Goal: Information Seeking & Learning: Understand process/instructions

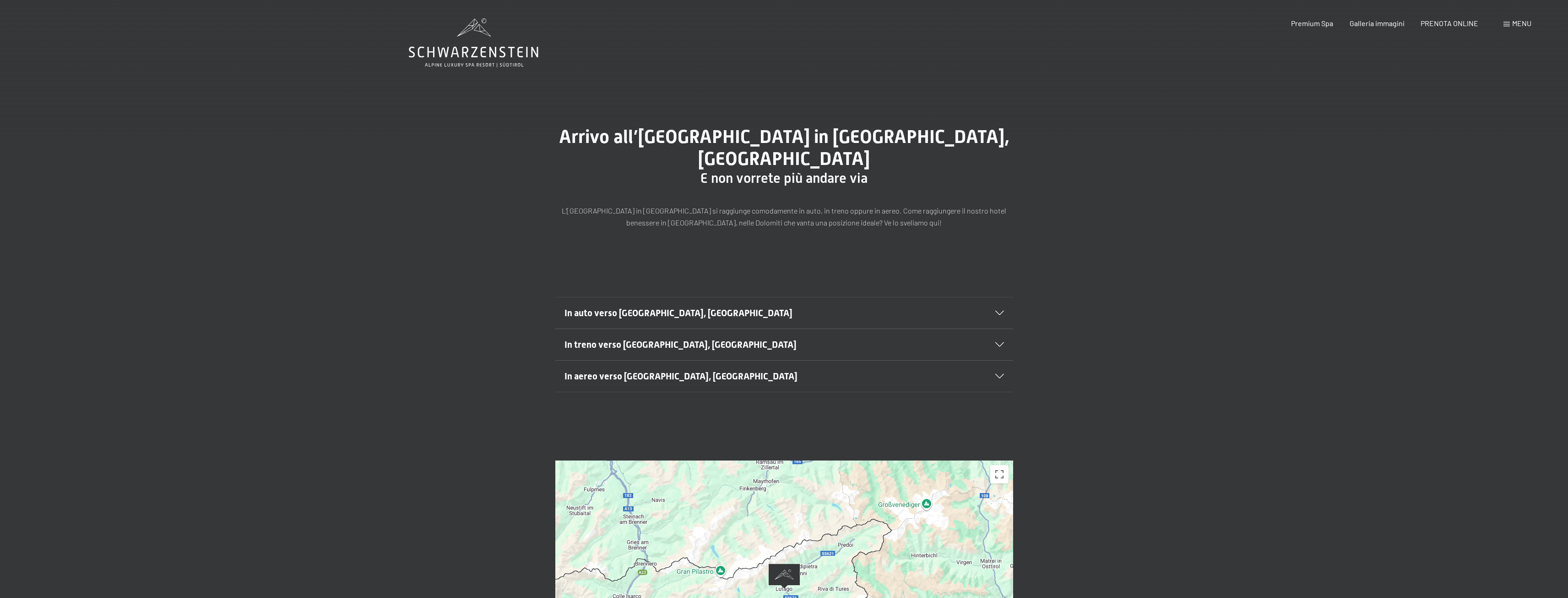
click at [1511, 23] on div "Menu" at bounding box center [1517, 23] width 28 height 10
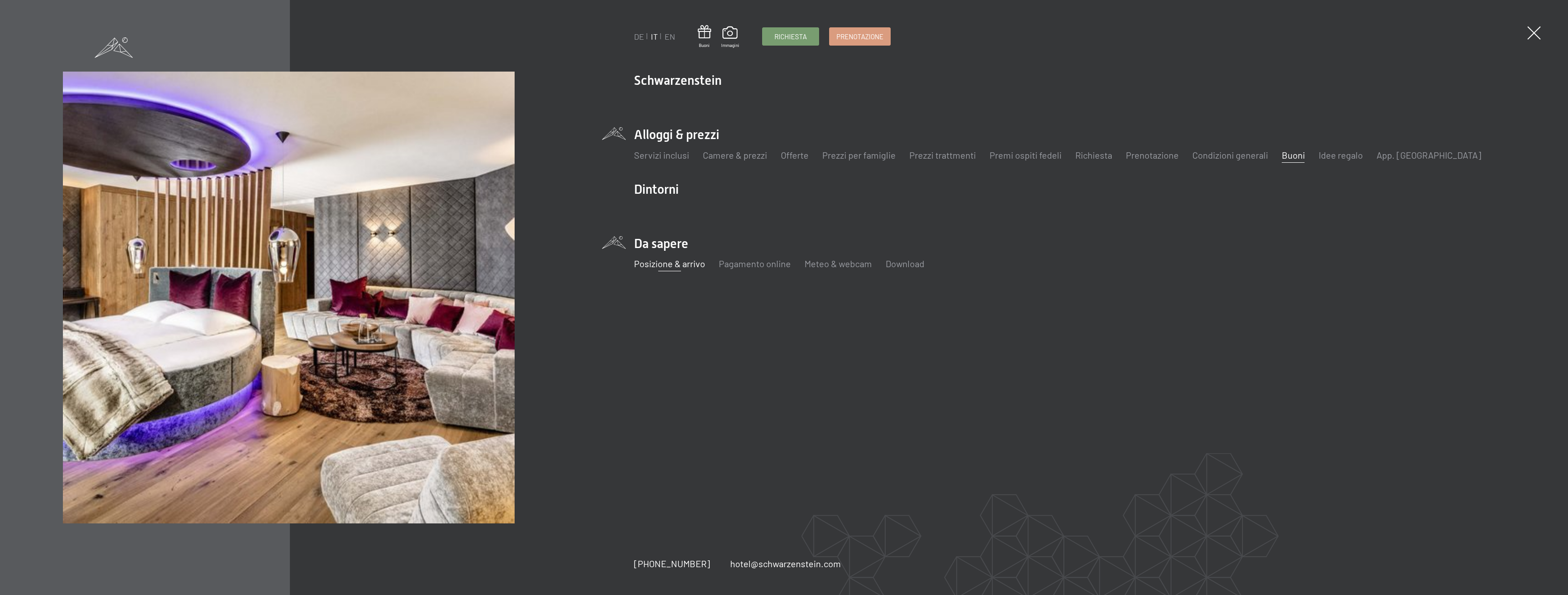
click at [1291, 156] on link "Buoni" at bounding box center [1293, 155] width 23 height 11
click at [1232, 156] on link "Condizioni generali" at bounding box center [1231, 155] width 76 height 11
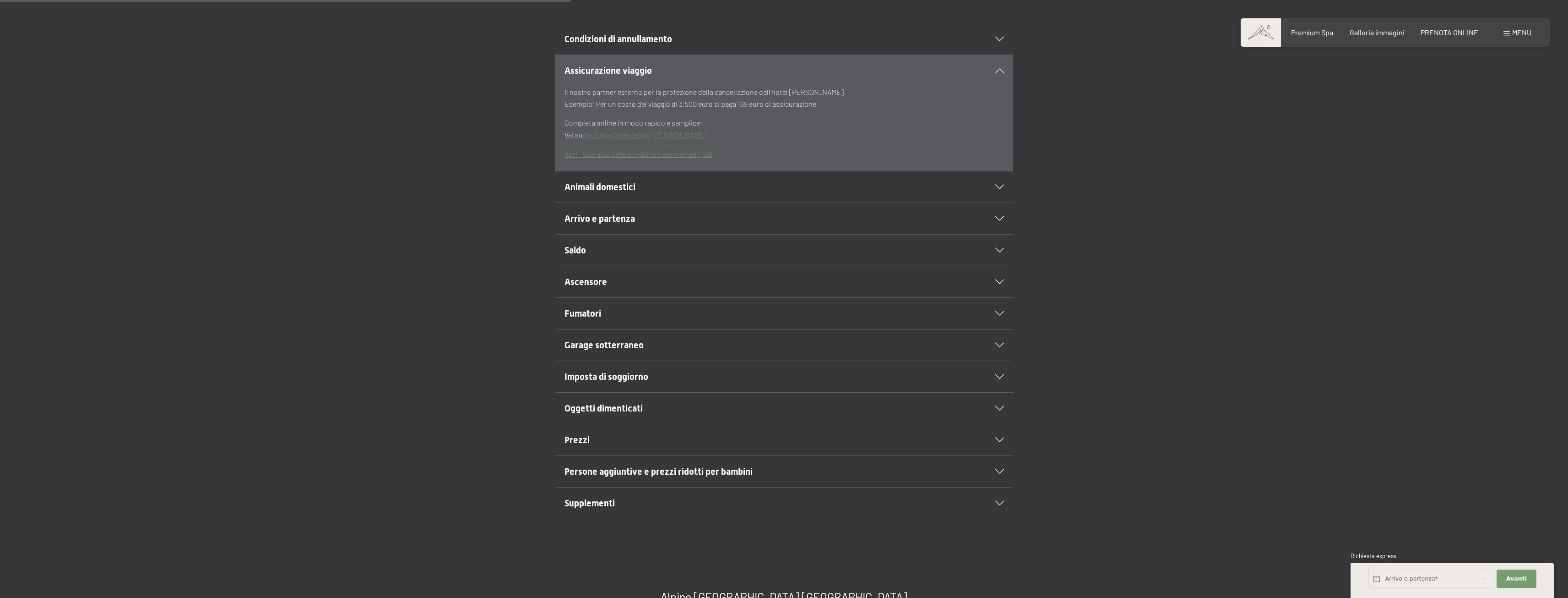
scroll to position [367, 0]
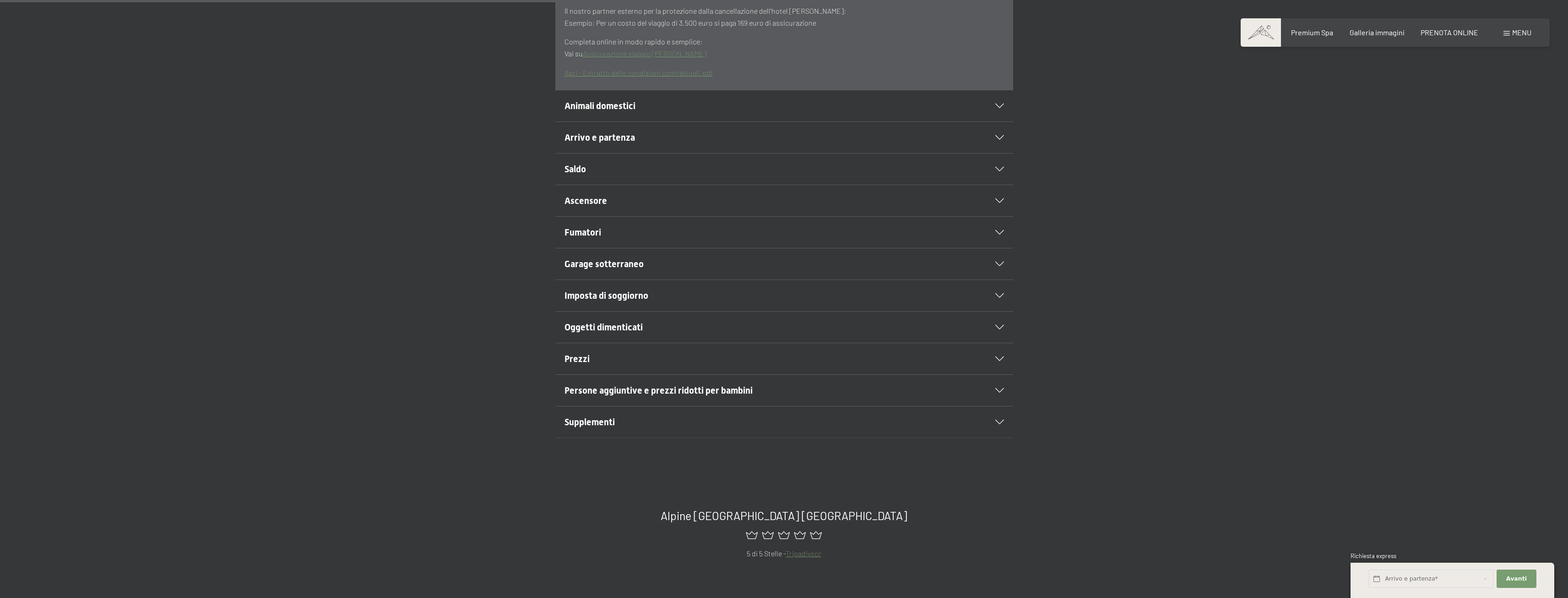
click at [627, 265] on span "Garage sotterraneo" at bounding box center [604, 264] width 79 height 11
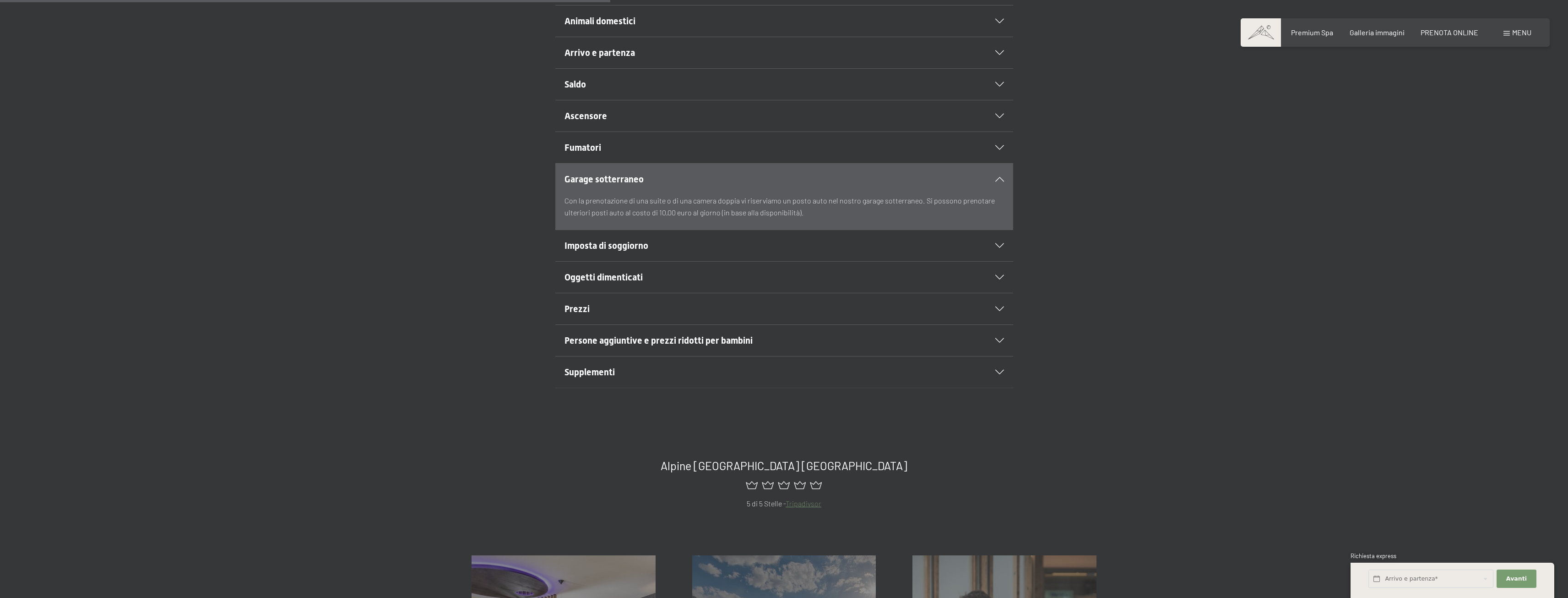
click at [642, 278] on span "Oggetti dimenticati" at bounding box center [604, 277] width 79 height 11
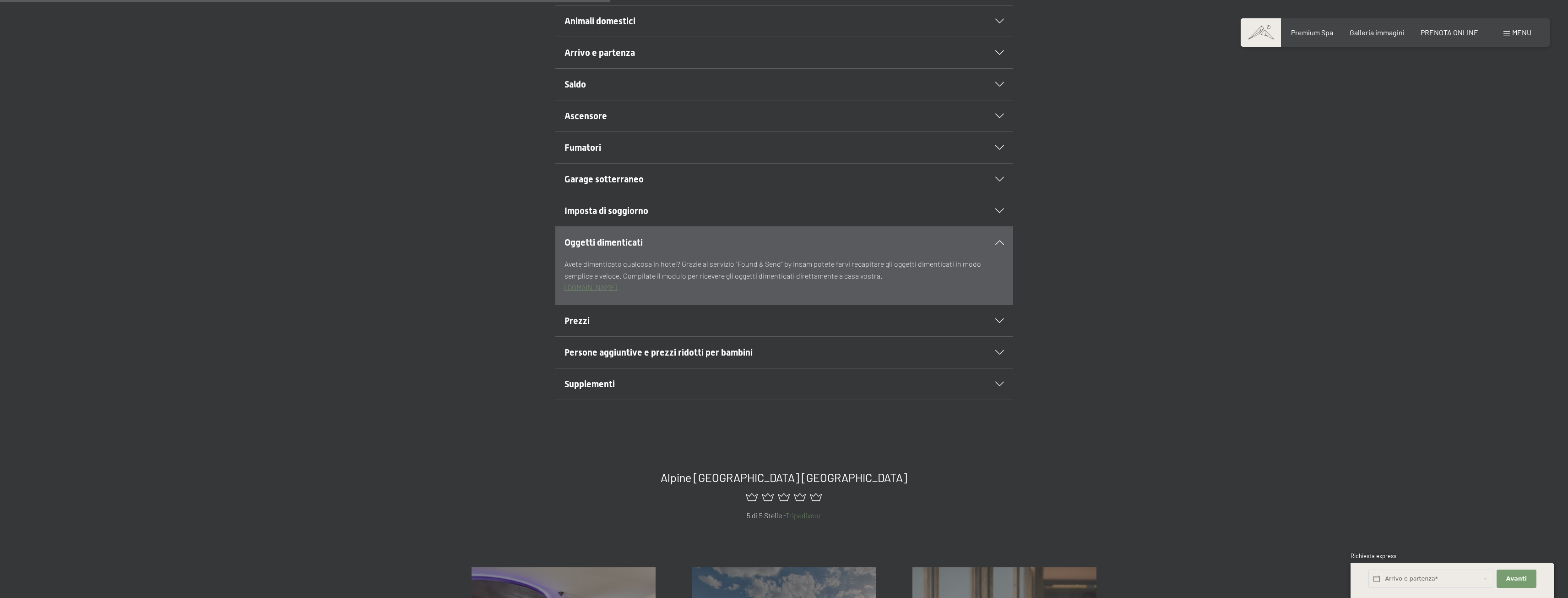
click at [649, 340] on div "Persone aggiuntive e prezzi ridotti per bambini" at bounding box center [784, 353] width 440 height 31
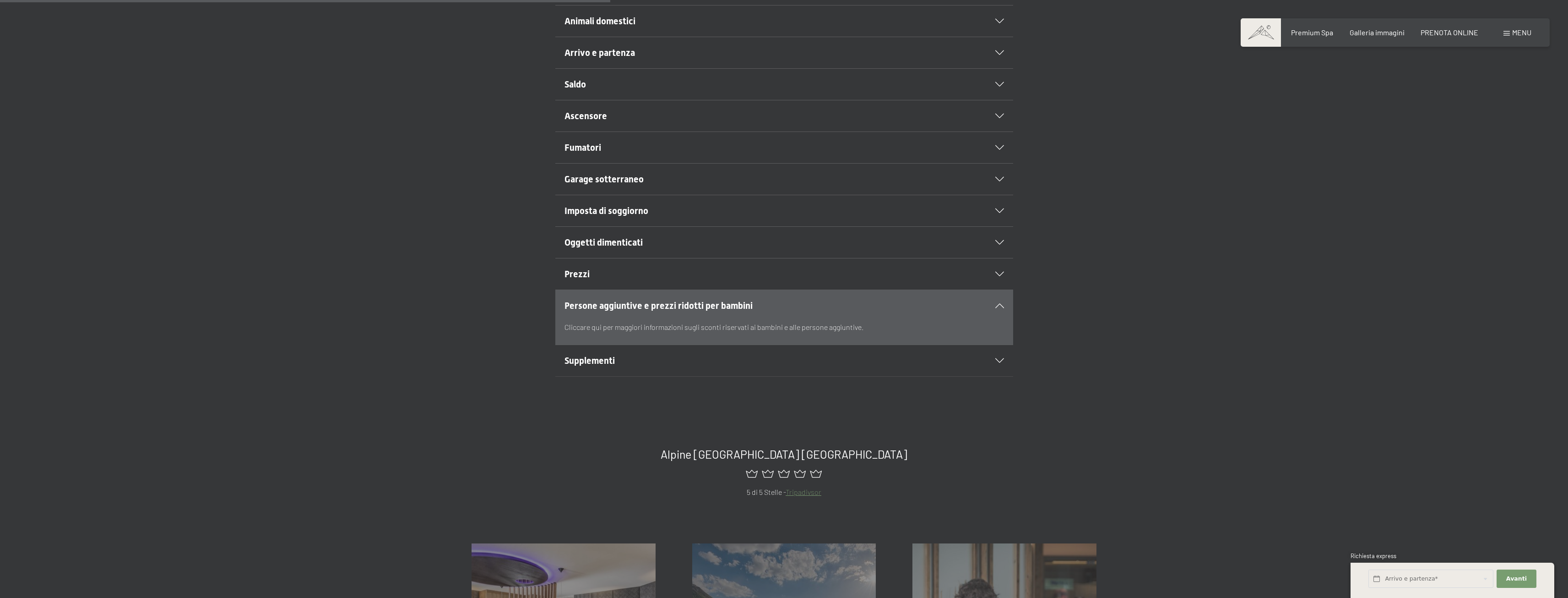
click at [650, 357] on h2 "Supplementi" at bounding box center [762, 360] width 396 height 13
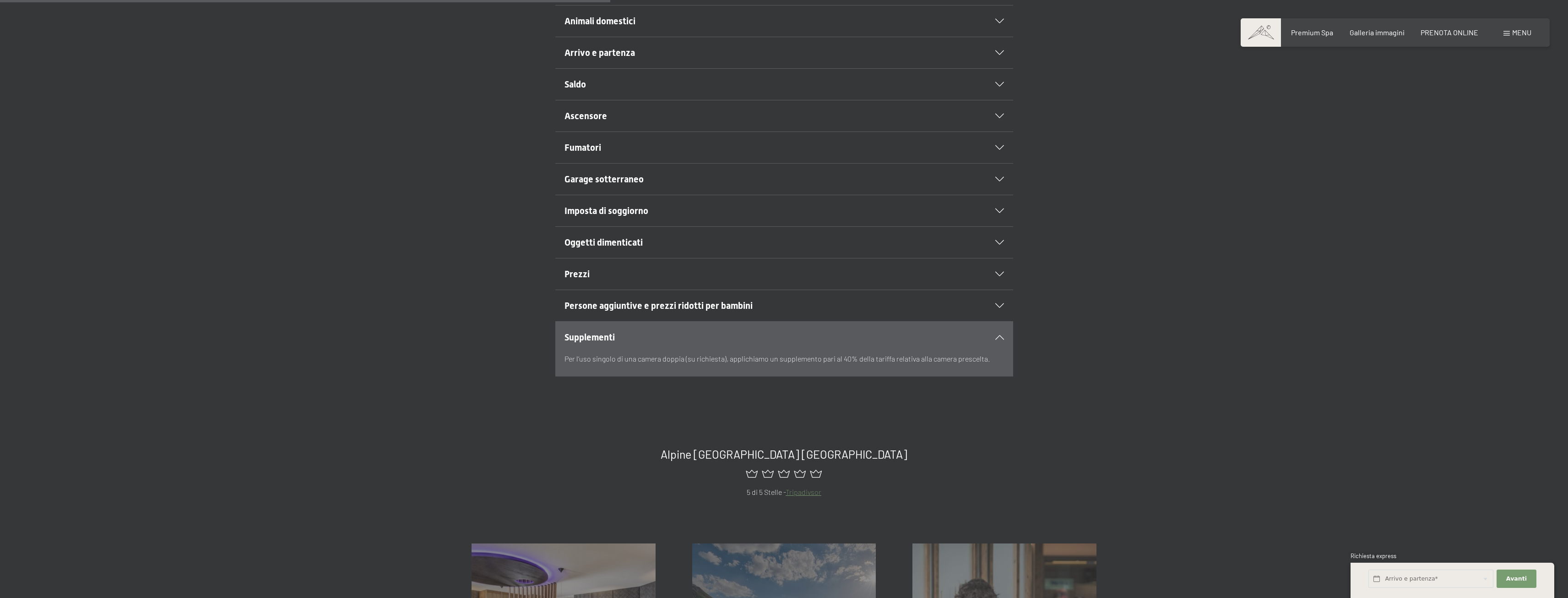
click at [665, 59] on h2 "Arrivo e partenza" at bounding box center [762, 52] width 396 height 13
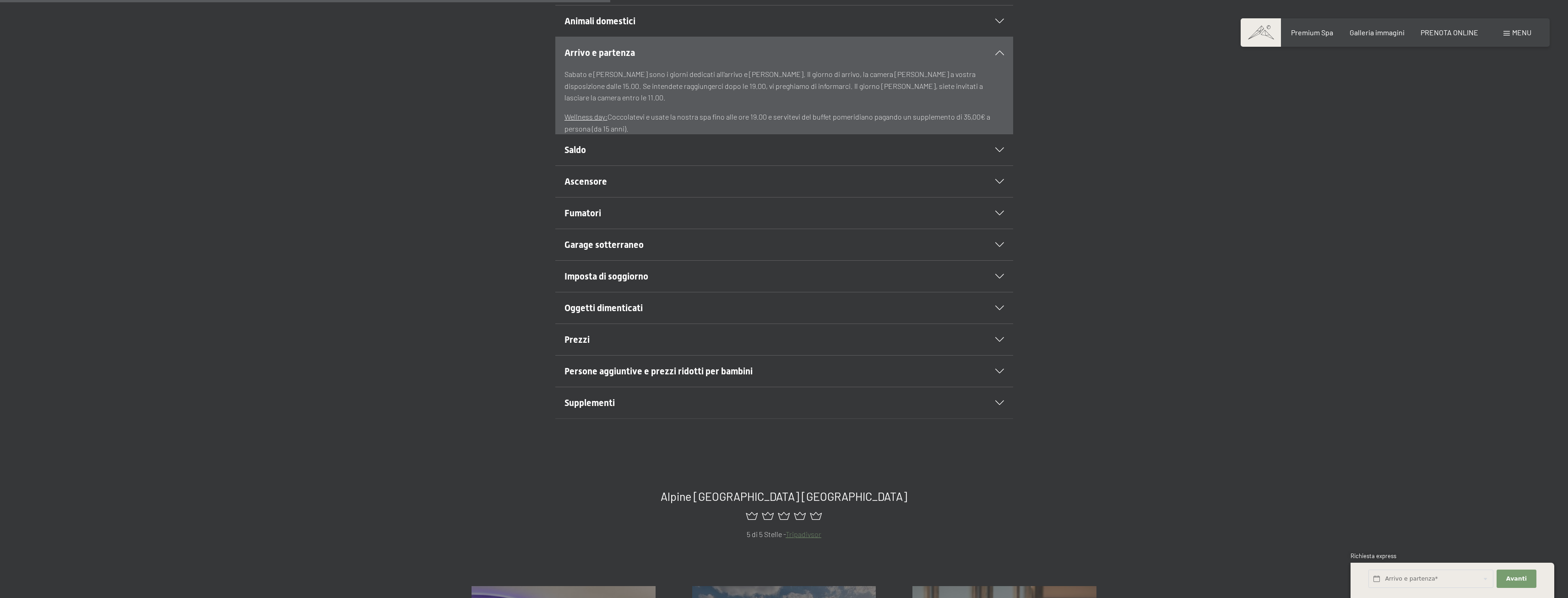
click at [735, 14] on div "Animali domestici" at bounding box center [784, 21] width 440 height 31
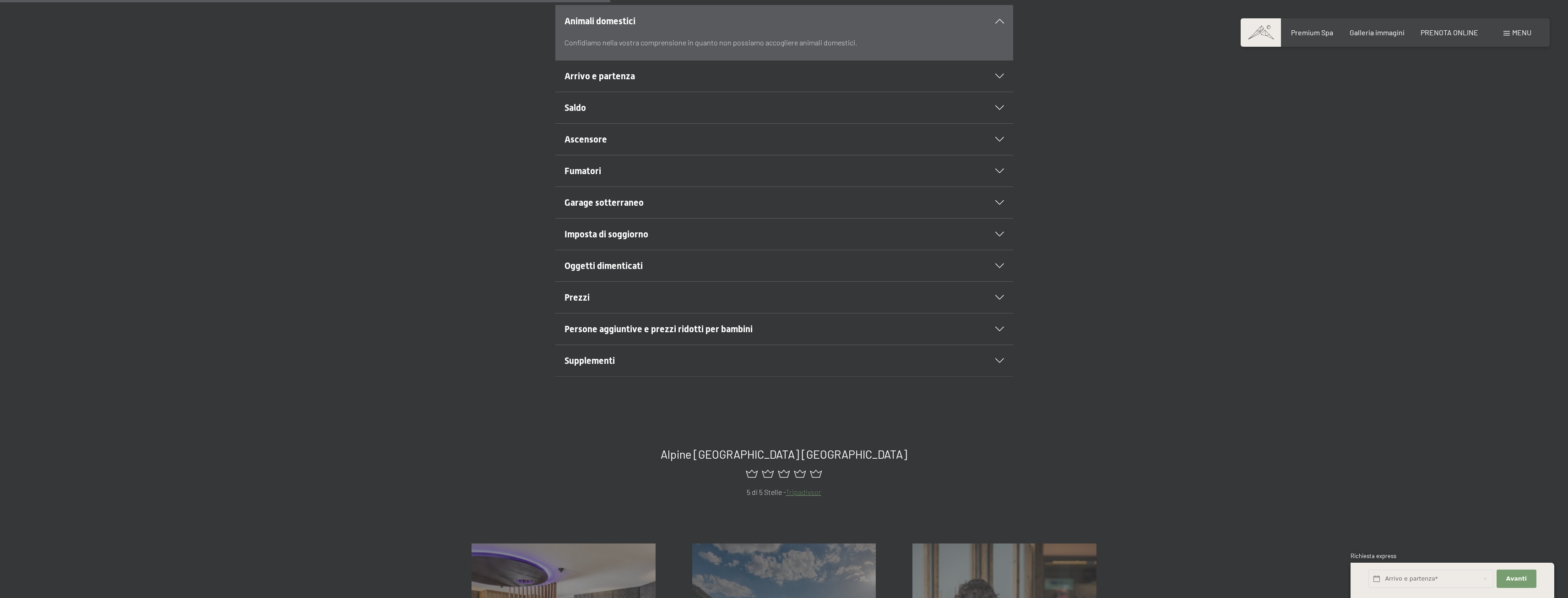
click at [710, 64] on div "Arrivo e partenza" at bounding box center [784, 76] width 440 height 31
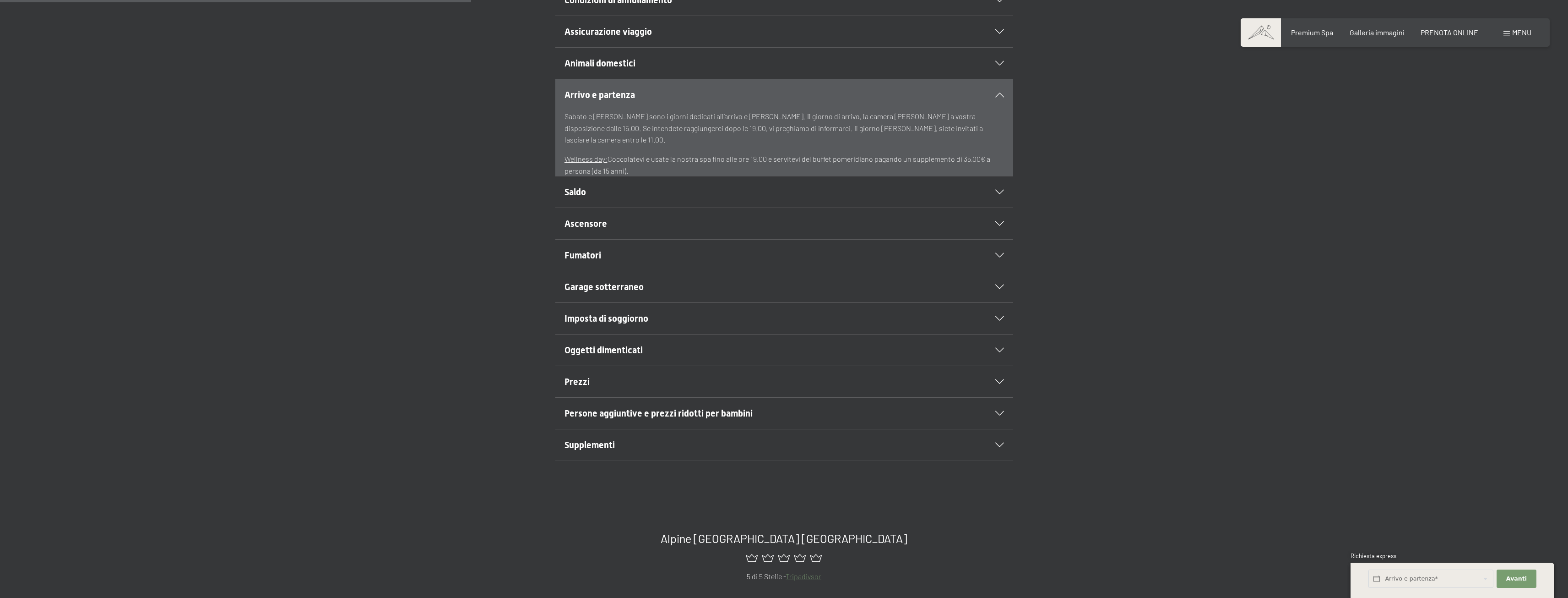
scroll to position [275, 0]
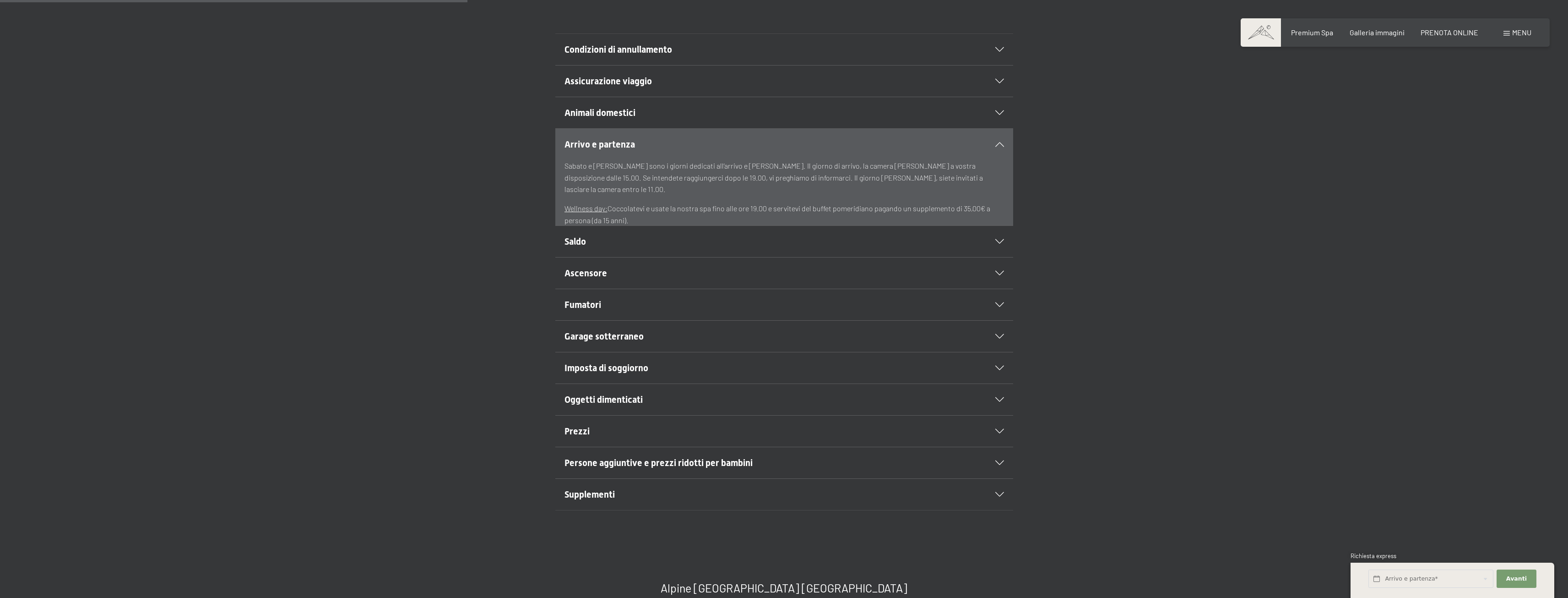
click at [653, 250] on div "Saldo" at bounding box center [784, 241] width 440 height 31
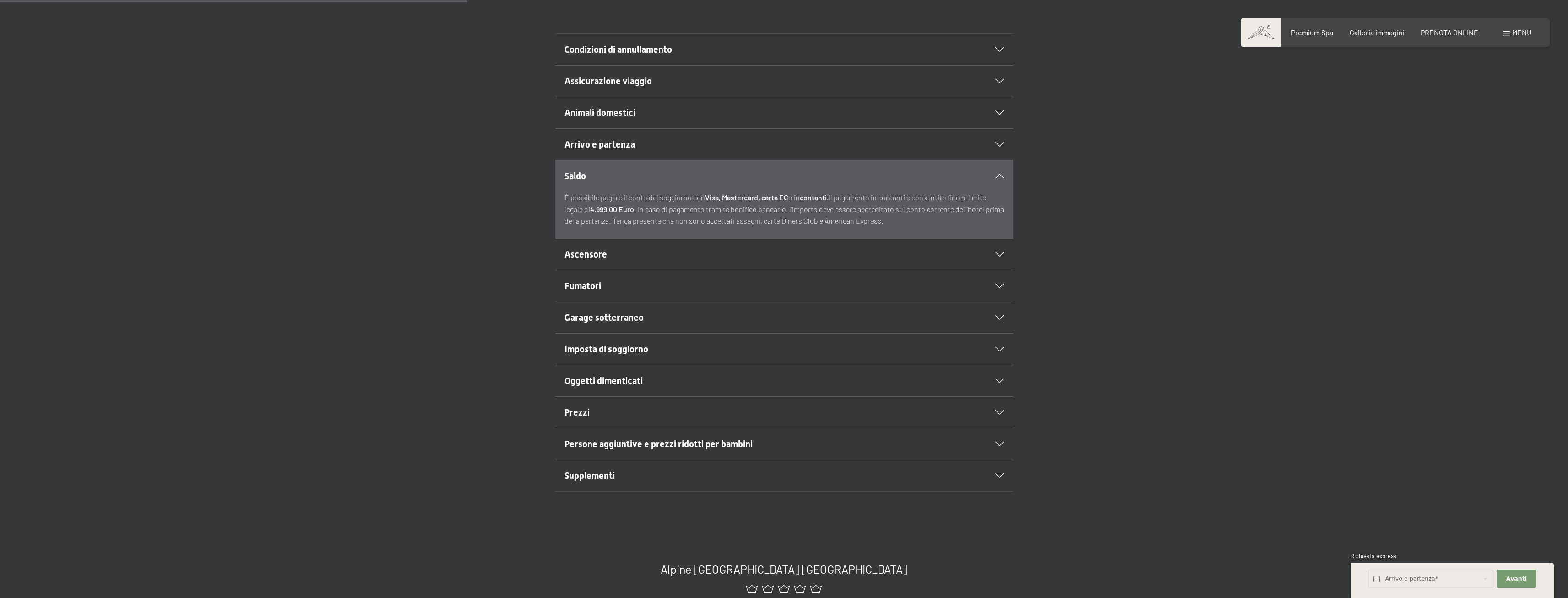
click at [650, 256] on h2 "Ascensore" at bounding box center [762, 254] width 396 height 13
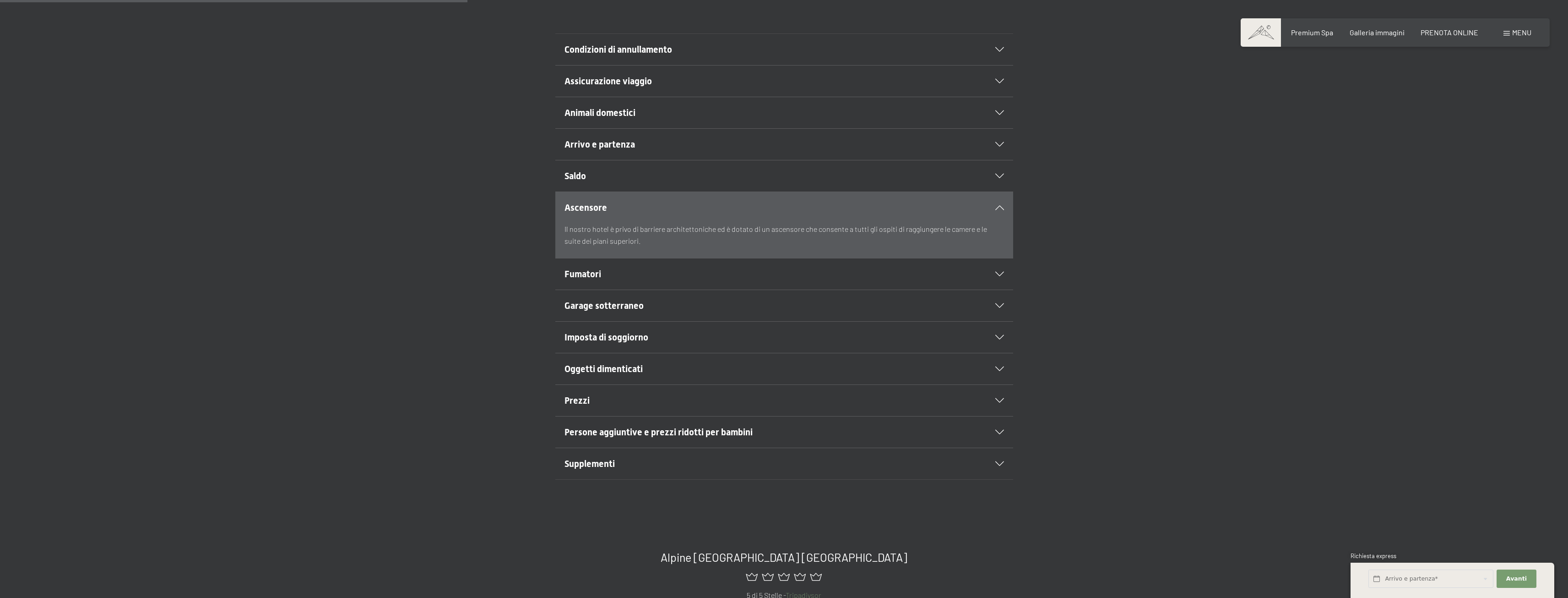
click at [646, 272] on h2 "Fumatori" at bounding box center [762, 274] width 396 height 13
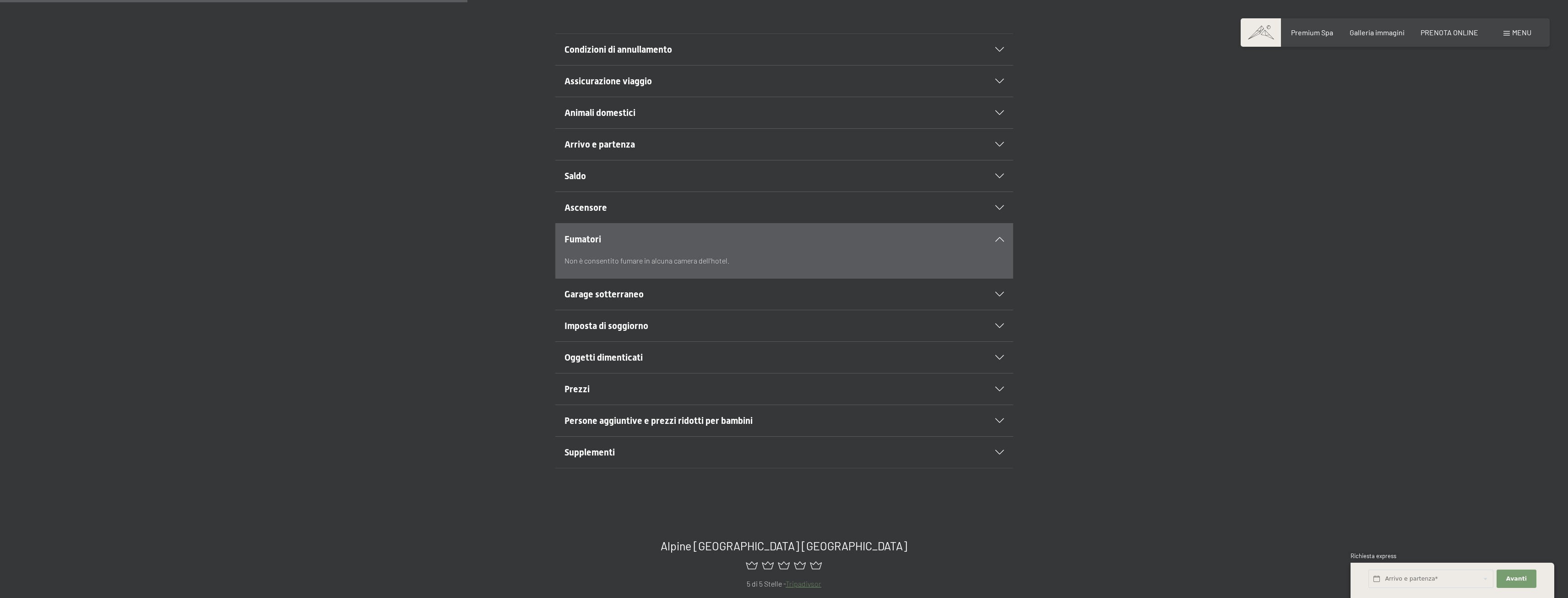
click at [631, 313] on div "Imposta di soggiorno" at bounding box center [784, 325] width 440 height 31
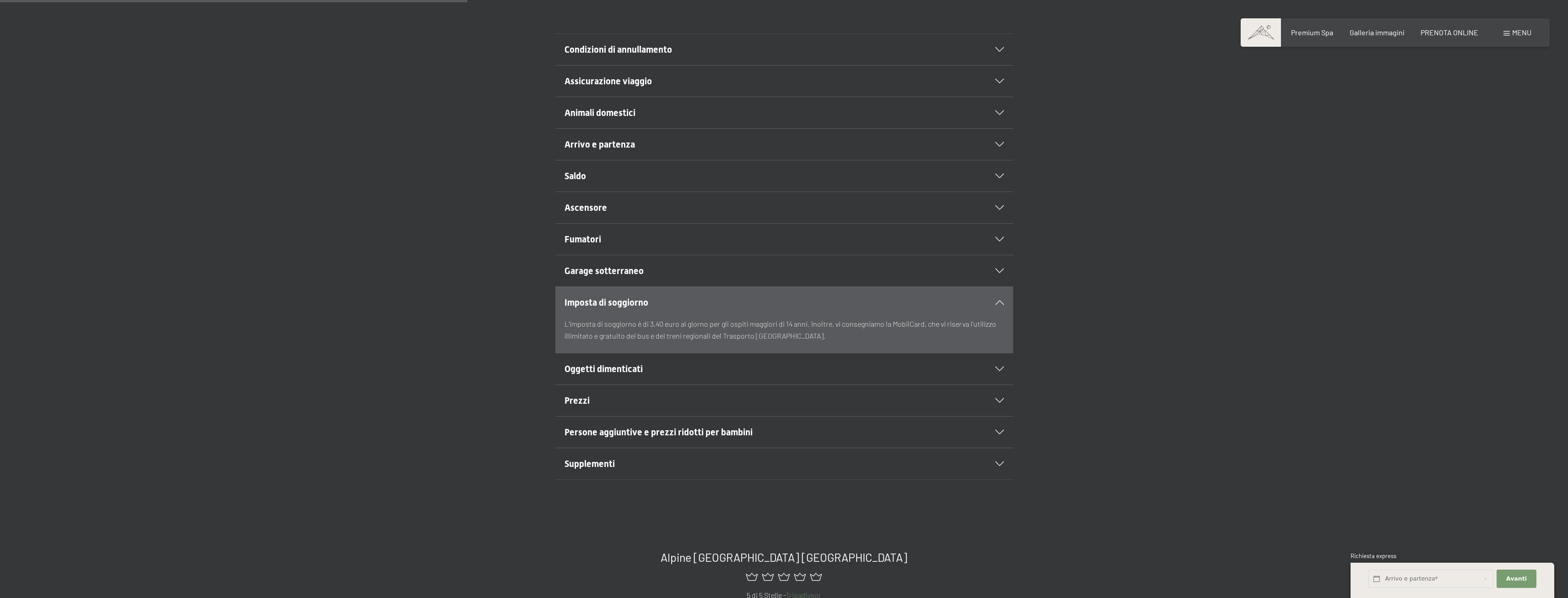
click at [630, 424] on div "Persone aggiuntive e prezzi ridotti per bambini" at bounding box center [784, 432] width 440 height 31
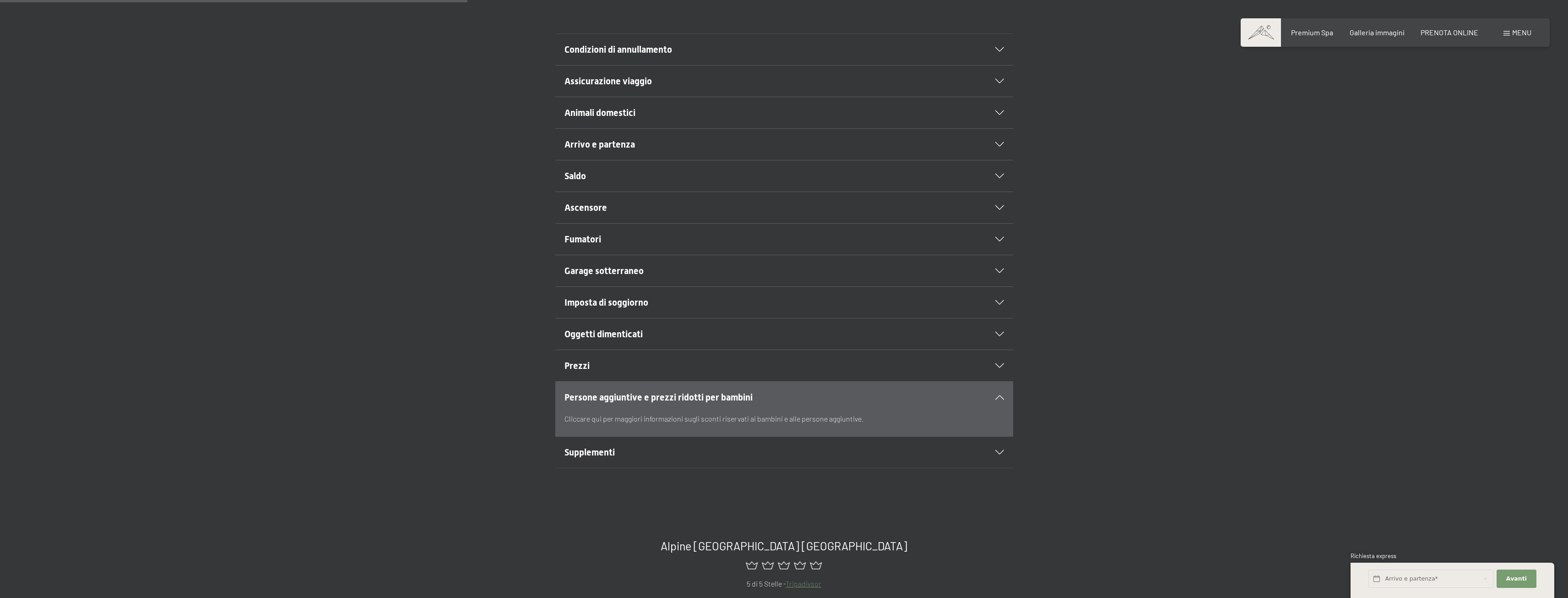
click at [613, 460] on div "Supplementi" at bounding box center [784, 452] width 440 height 31
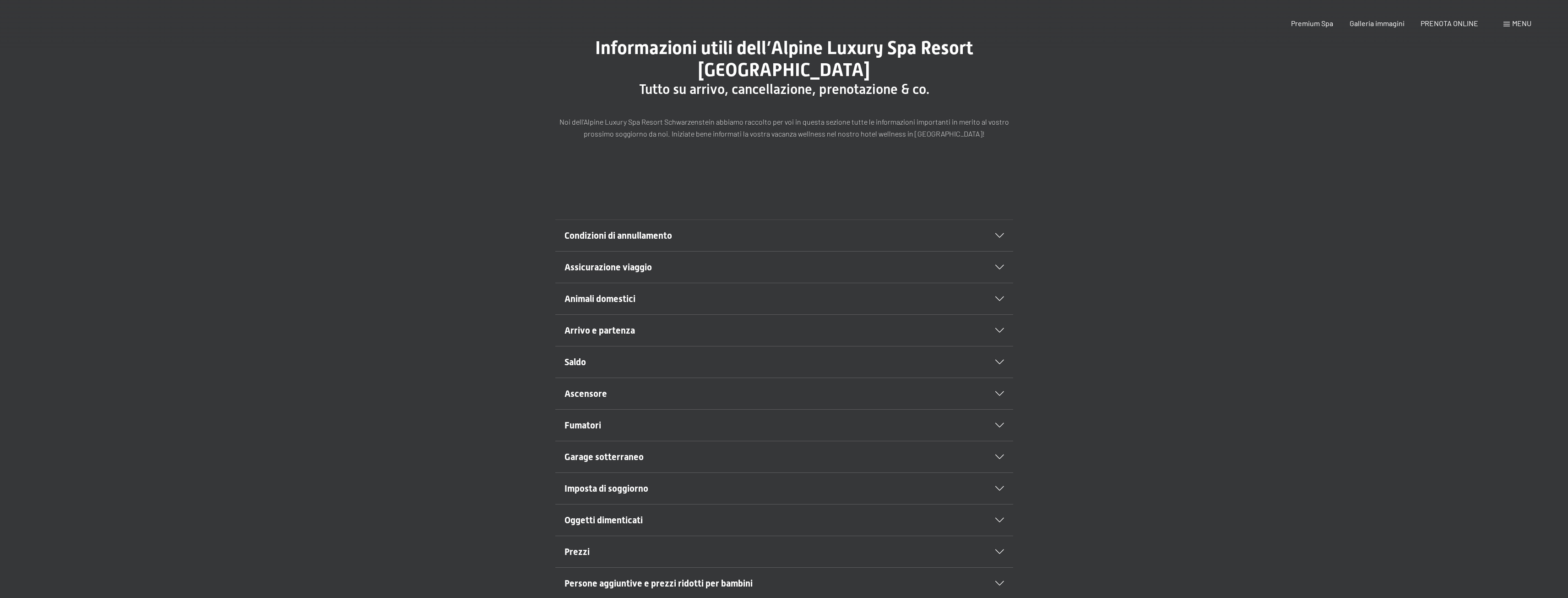
scroll to position [0, 0]
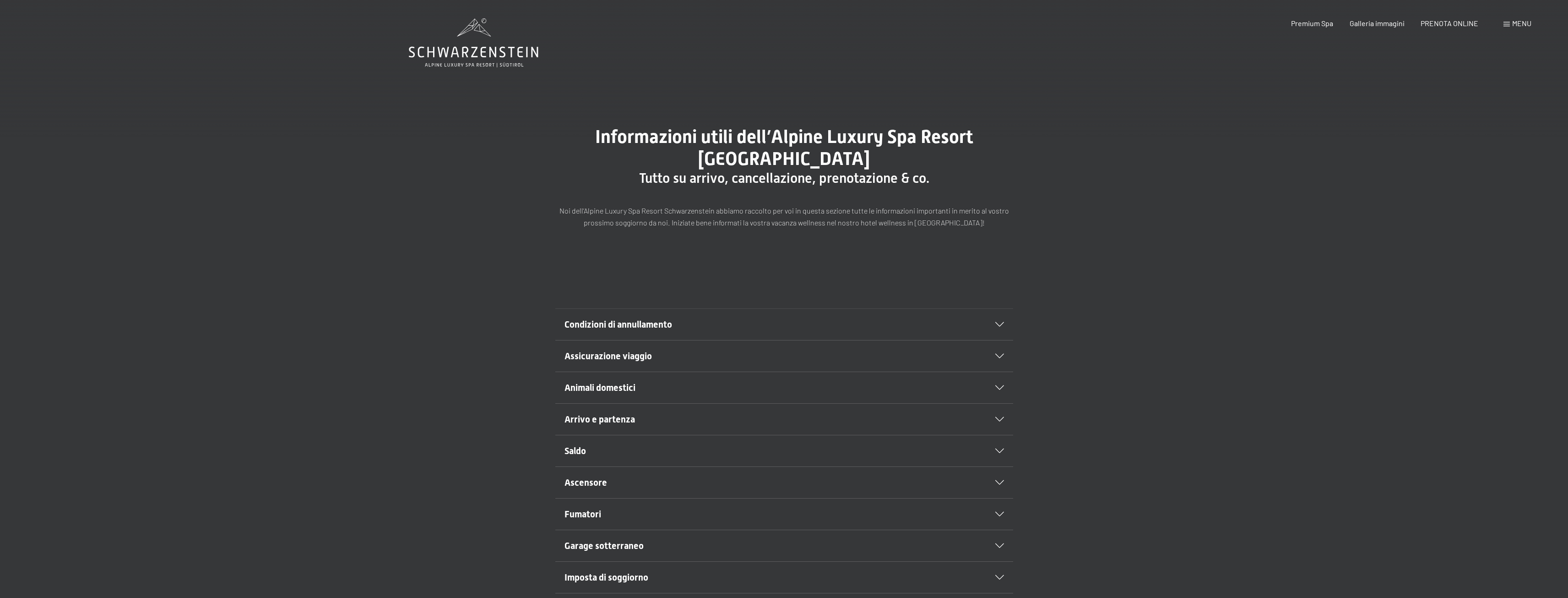
click at [884, 308] on section "Condizioni di annullamento Purtroppo, possono capitare degli imprevisti che obb…" at bounding box center [785, 324] width 458 height 32
click at [881, 325] on h2 "Condizioni di annullamento" at bounding box center [762, 324] width 396 height 13
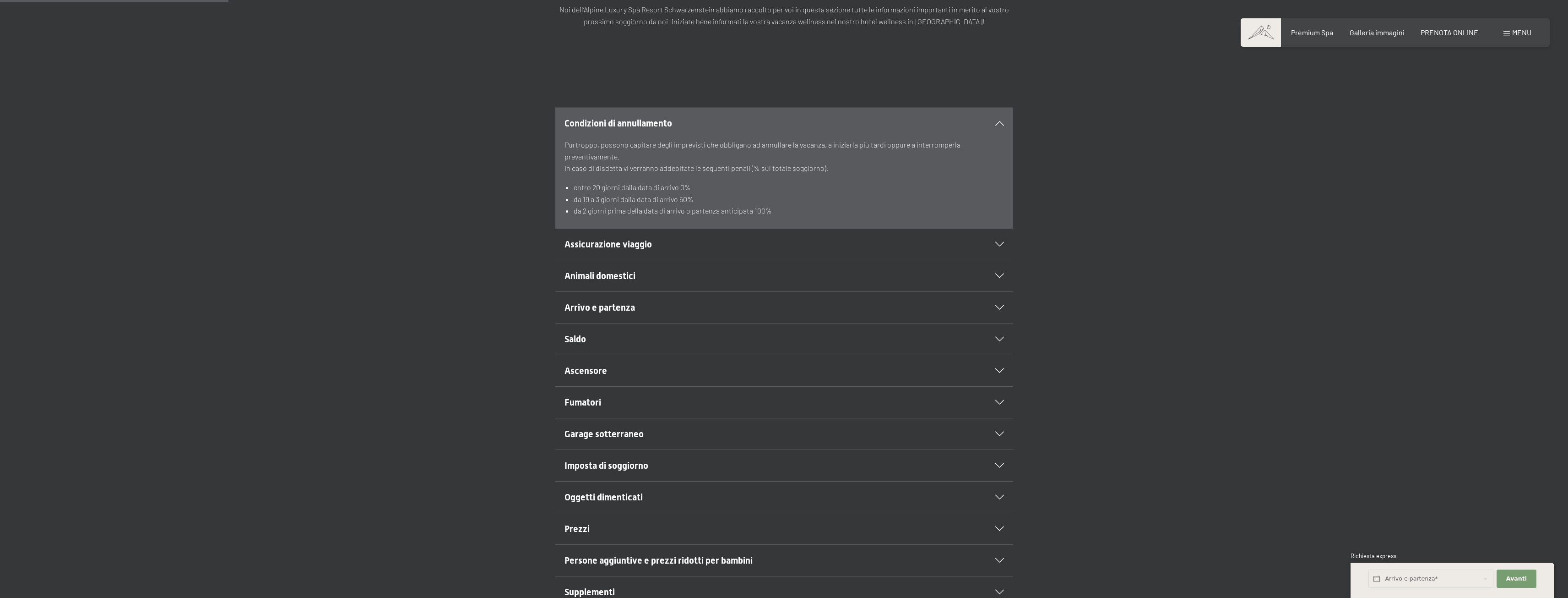
scroll to position [275, 0]
